Goal: Information Seeking & Learning: Learn about a topic

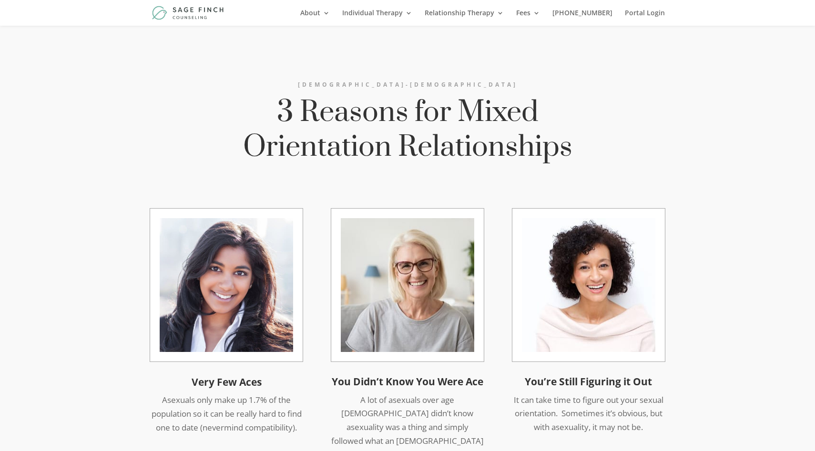
click at [113, 148] on div "[DEMOGRAPHIC_DATA]-[DEMOGRAPHIC_DATA] 3 Reasons for Mixed Orientation Relations…" at bounding box center [407, 257] width 815 height 488
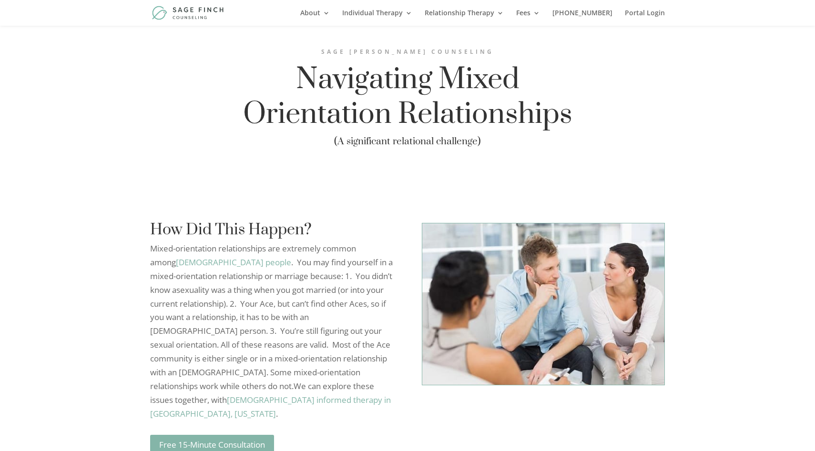
scroll to position [859, 0]
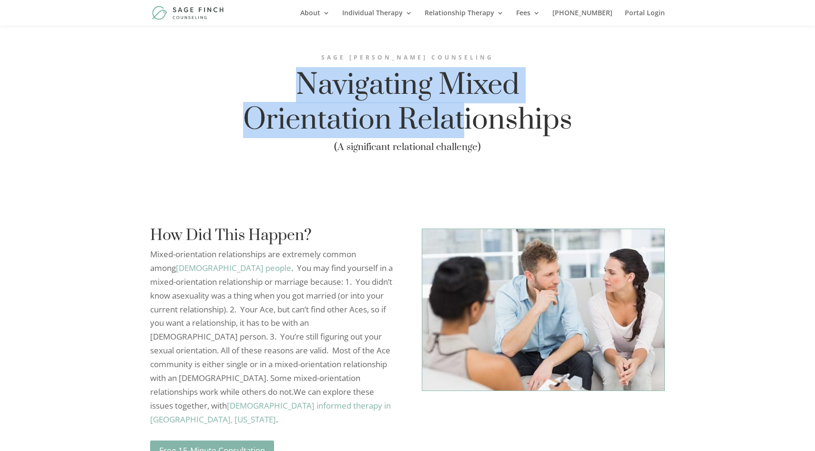
drag, startPoint x: 306, startPoint y: 81, endPoint x: 469, endPoint y: 136, distance: 171.5
click at [469, 136] on h2 "Navigating Mixed Orientation Relationships" at bounding box center [408, 105] width 334 height 74
drag, startPoint x: 576, startPoint y: 126, endPoint x: 285, endPoint y: 93, distance: 292.5
click at [285, 93] on div "[PERSON_NAME] Counseling Navigating Mixed Orientation Relationships (A signific…" at bounding box center [407, 112] width 515 height 121
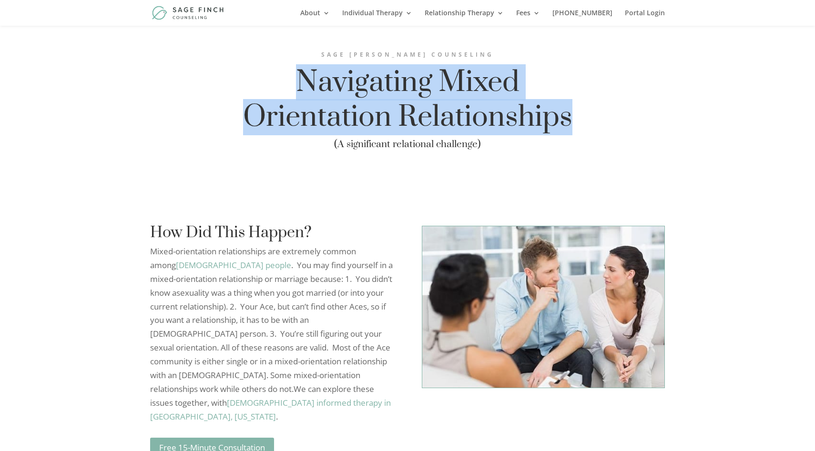
scroll to position [862, 0]
click at [303, 76] on h2 "Navigating Mixed Orientation Relationships" at bounding box center [408, 102] width 334 height 74
drag, startPoint x: 303, startPoint y: 76, endPoint x: 556, endPoint y: 102, distance: 254.4
click at [557, 103] on h2 "Navigating Mixed Orientation Relationships" at bounding box center [408, 102] width 334 height 74
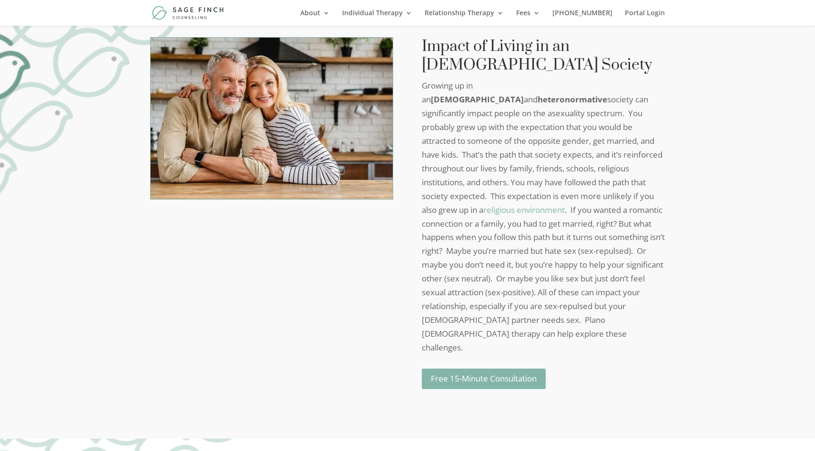
scroll to position [1391, 0]
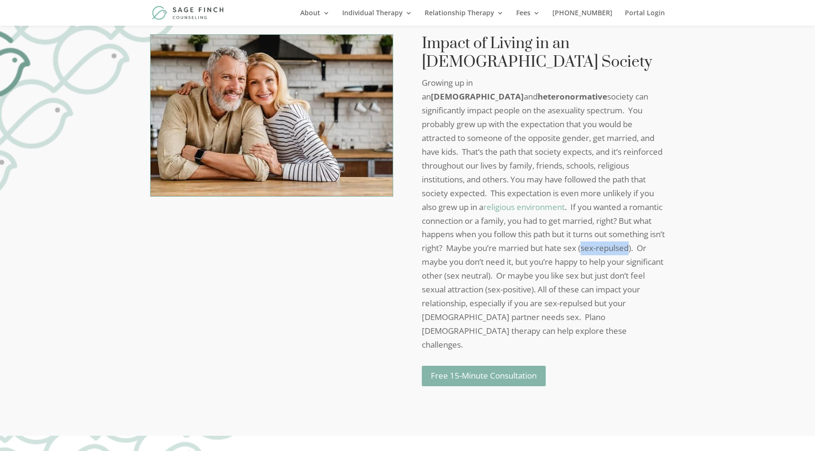
drag, startPoint x: 506, startPoint y: 233, endPoint x: 459, endPoint y: 233, distance: 47.2
click at [459, 232] on div "Impact of Living in an [DEMOGRAPHIC_DATA] Society Growing up in an [DEMOGRAPHIC…" at bounding box center [543, 192] width 243 height 317
click at [459, 233] on div "Impact of Living in an [DEMOGRAPHIC_DATA] Society Growing up in an [DEMOGRAPHIC…" at bounding box center [543, 192] width 243 height 317
drag, startPoint x: 459, startPoint y: 233, endPoint x: 504, endPoint y: 233, distance: 45.3
click at [504, 233] on div "Impact of Living in an [DEMOGRAPHIC_DATA] Society Growing up in an [DEMOGRAPHIC…" at bounding box center [543, 192] width 243 height 317
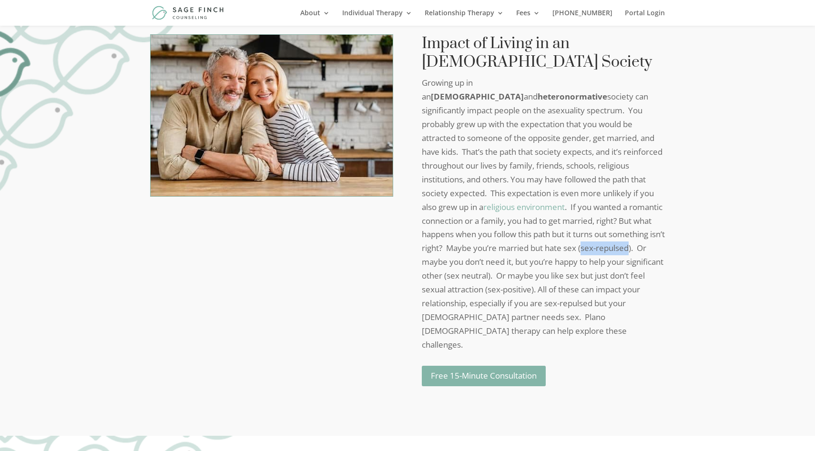
click at [504, 233] on div "Impact of Living in an [DEMOGRAPHIC_DATA] Society Growing up in an [DEMOGRAPHIC…" at bounding box center [543, 192] width 243 height 317
drag, startPoint x: 506, startPoint y: 234, endPoint x: 458, endPoint y: 233, distance: 47.7
click at [458, 233] on div "Impact of Living in an [DEMOGRAPHIC_DATA] Society Growing up in an [DEMOGRAPHIC…" at bounding box center [543, 192] width 243 height 317
drag, startPoint x: 458, startPoint y: 233, endPoint x: 483, endPoint y: 229, distance: 25.1
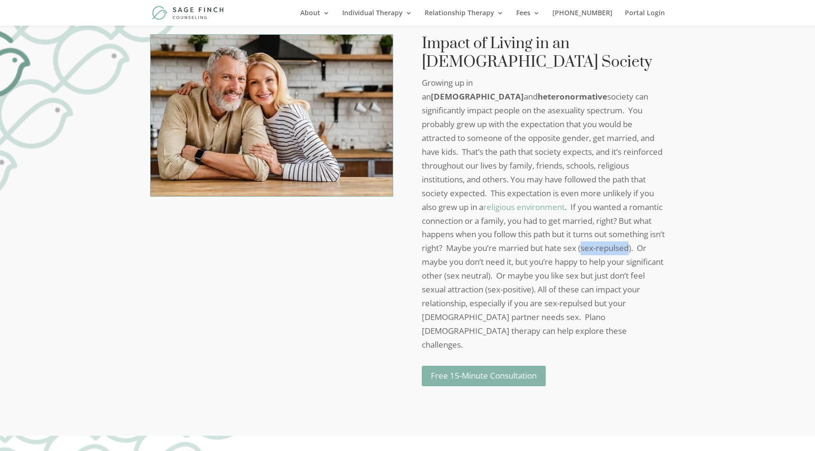
click at [483, 229] on div "Impact of Living in an [DEMOGRAPHIC_DATA] Society Growing up in an [DEMOGRAPHIC…" at bounding box center [543, 192] width 243 height 317
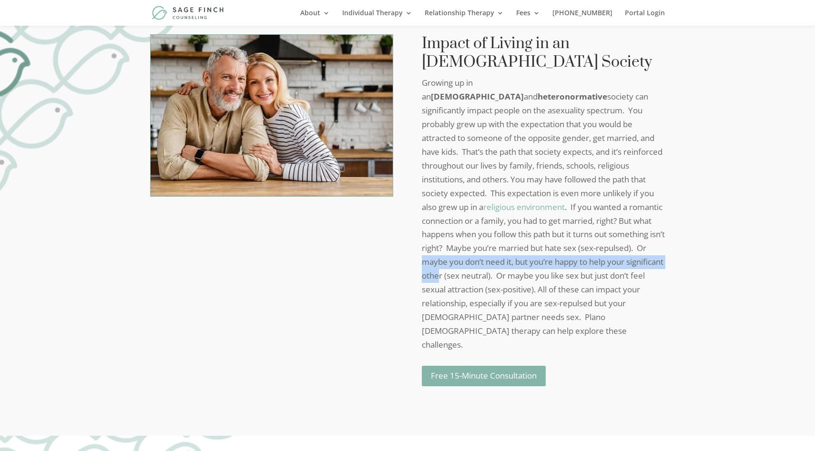
drag, startPoint x: 530, startPoint y: 234, endPoint x: 553, endPoint y: 247, distance: 26.2
click at [553, 247] on div "Impact of Living in an [DEMOGRAPHIC_DATA] Society Growing up in an [DEMOGRAPHIC…" at bounding box center [543, 192] width 243 height 317
drag, startPoint x: 560, startPoint y: 249, endPoint x: 599, endPoint y: 243, distance: 40.0
click at [599, 243] on div "Impact of Living in an [DEMOGRAPHIC_DATA] Society Growing up in an [DEMOGRAPHIC…" at bounding box center [543, 192] width 243 height 317
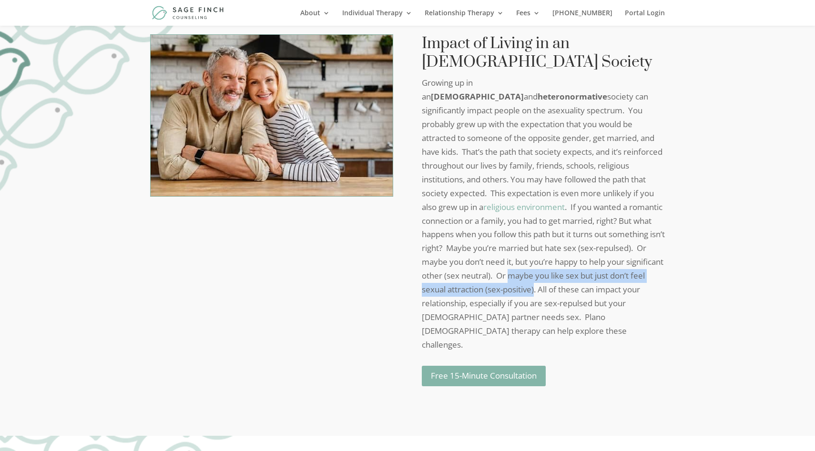
drag, startPoint x: 623, startPoint y: 246, endPoint x: 633, endPoint y: 255, distance: 13.5
click at [633, 255] on div "Impact of Living in an [DEMOGRAPHIC_DATA] Society Growing up in an [DEMOGRAPHIC…" at bounding box center [543, 192] width 243 height 317
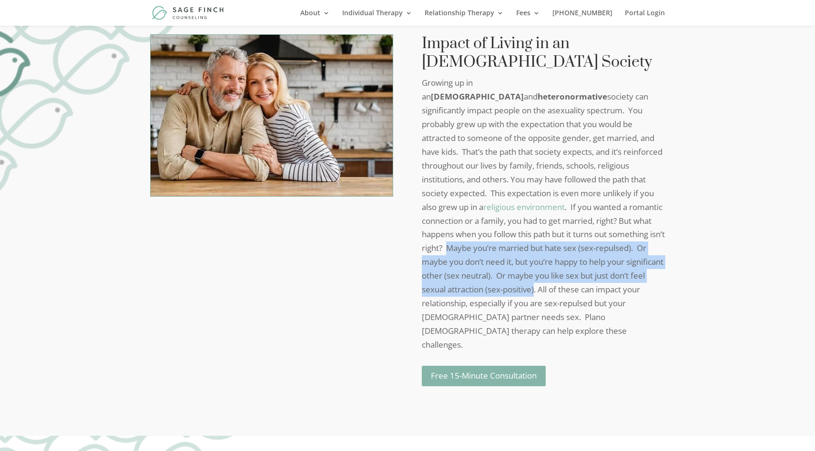
drag, startPoint x: 633, startPoint y: 262, endPoint x: 550, endPoint y: 224, distance: 91.7
click at [550, 224] on div "Impact of Living in an [DEMOGRAPHIC_DATA] Society Growing up in an [DEMOGRAPHIC…" at bounding box center [543, 192] width 243 height 317
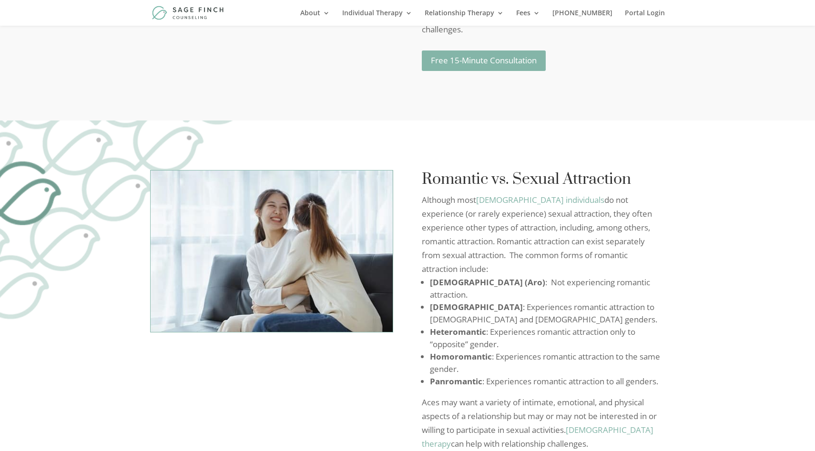
scroll to position [1746, 0]
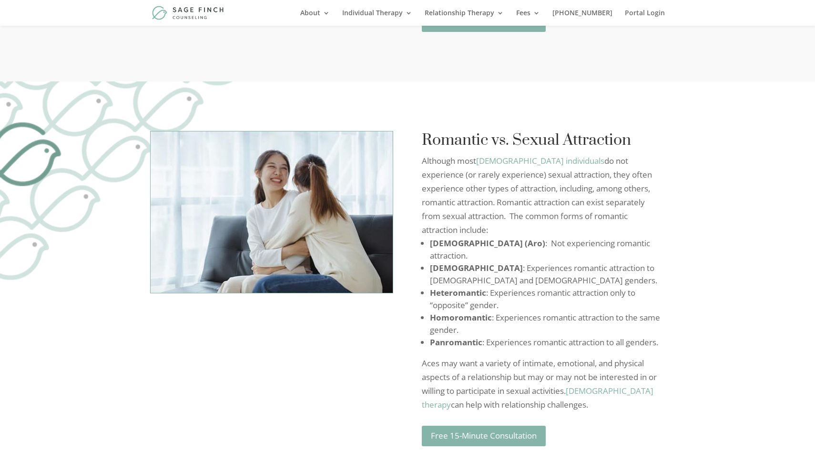
drag, startPoint x: 427, startPoint y: 97, endPoint x: 618, endPoint y: 336, distance: 306.2
click at [618, 336] on div "Romantic vs. Sexual Attraction Although most [DEMOGRAPHIC_DATA] individuals do …" at bounding box center [543, 271] width 243 height 281
drag, startPoint x: 618, startPoint y: 336, endPoint x: 421, endPoint y: 97, distance: 309.9
click at [422, 131] on div "Romantic vs. Sexual Attraction Although most [DEMOGRAPHIC_DATA] individuals do …" at bounding box center [543, 271] width 243 height 281
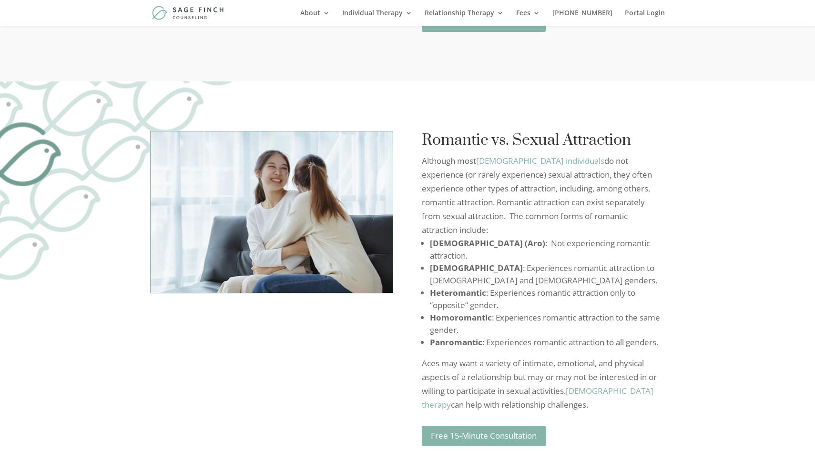
click at [422, 131] on h2 "Romantic vs. Sexual Attraction" at bounding box center [543, 142] width 243 height 23
